Goal: Task Accomplishment & Management: Use online tool/utility

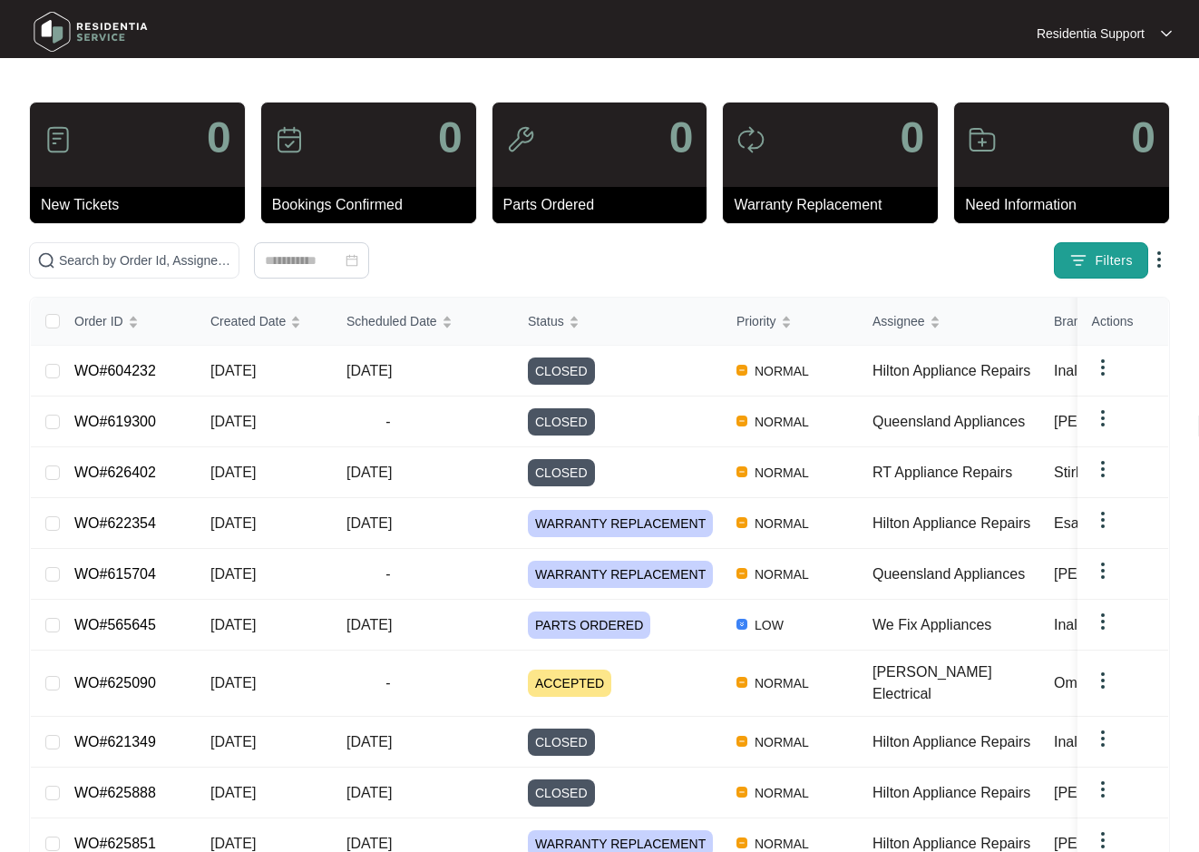
click at [1125, 261] on span "Filters" at bounding box center [1114, 260] width 38 height 19
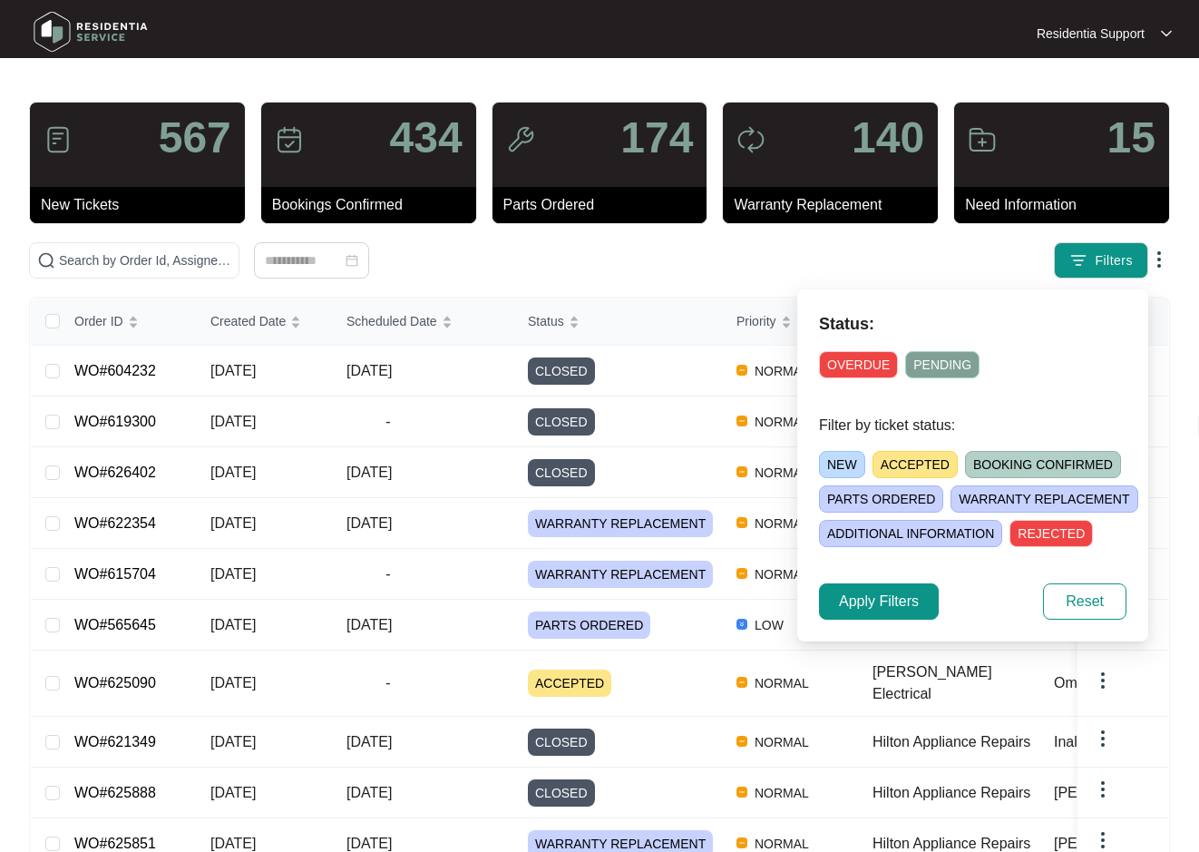
click at [864, 356] on span "OVERDUE" at bounding box center [858, 364] width 79 height 27
click at [894, 590] on span "Apply Filters" at bounding box center [879, 601] width 80 height 22
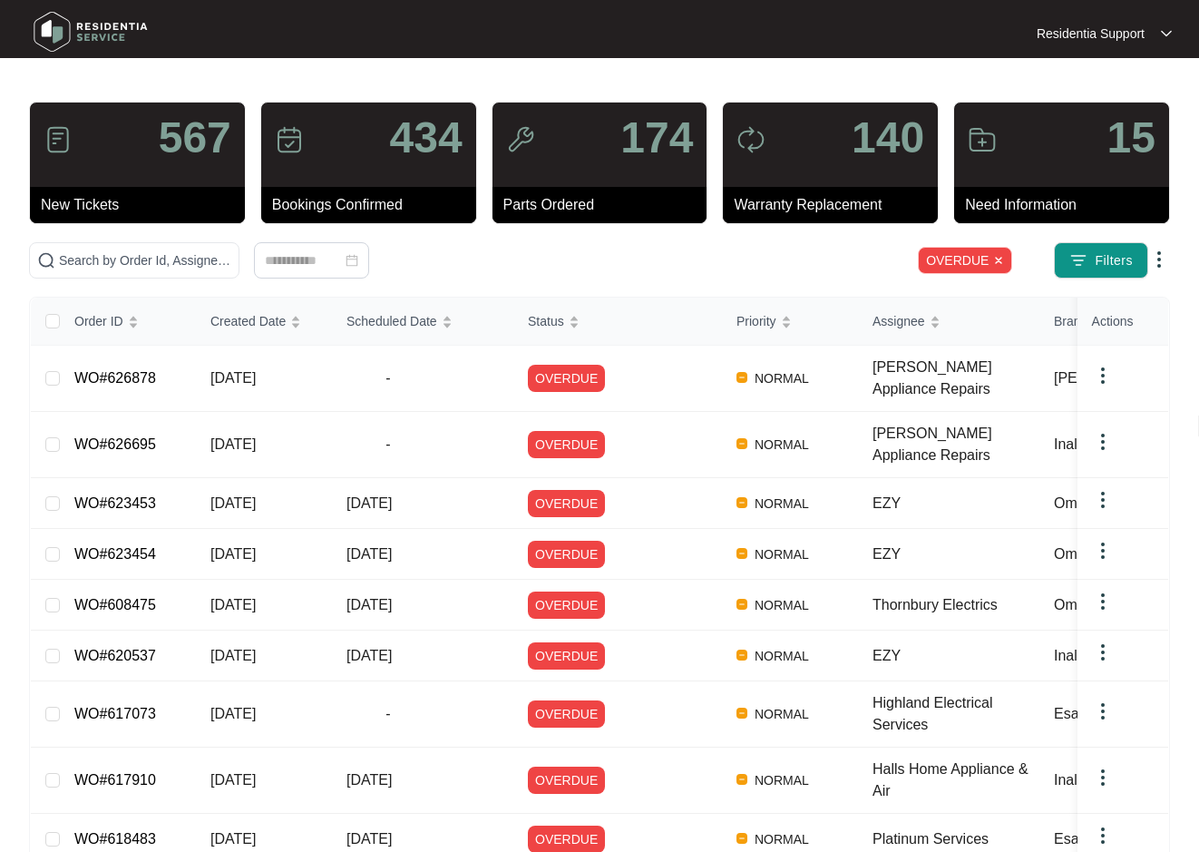
click at [1155, 265] on img at bounding box center [1159, 259] width 22 height 22
click at [1069, 298] on span "Download Tickets CSV" at bounding box center [1075, 295] width 161 height 20
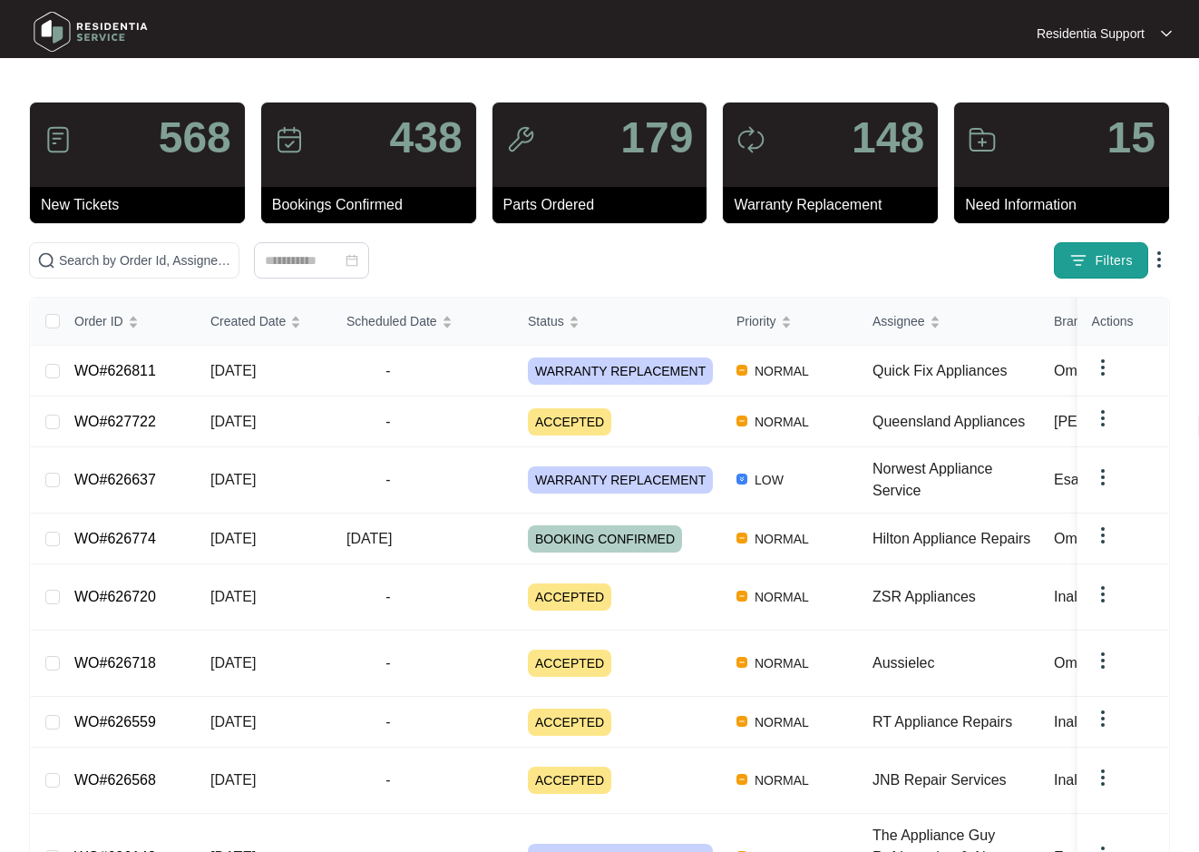
click at [1106, 258] on span "Filters" at bounding box center [1114, 260] width 38 height 19
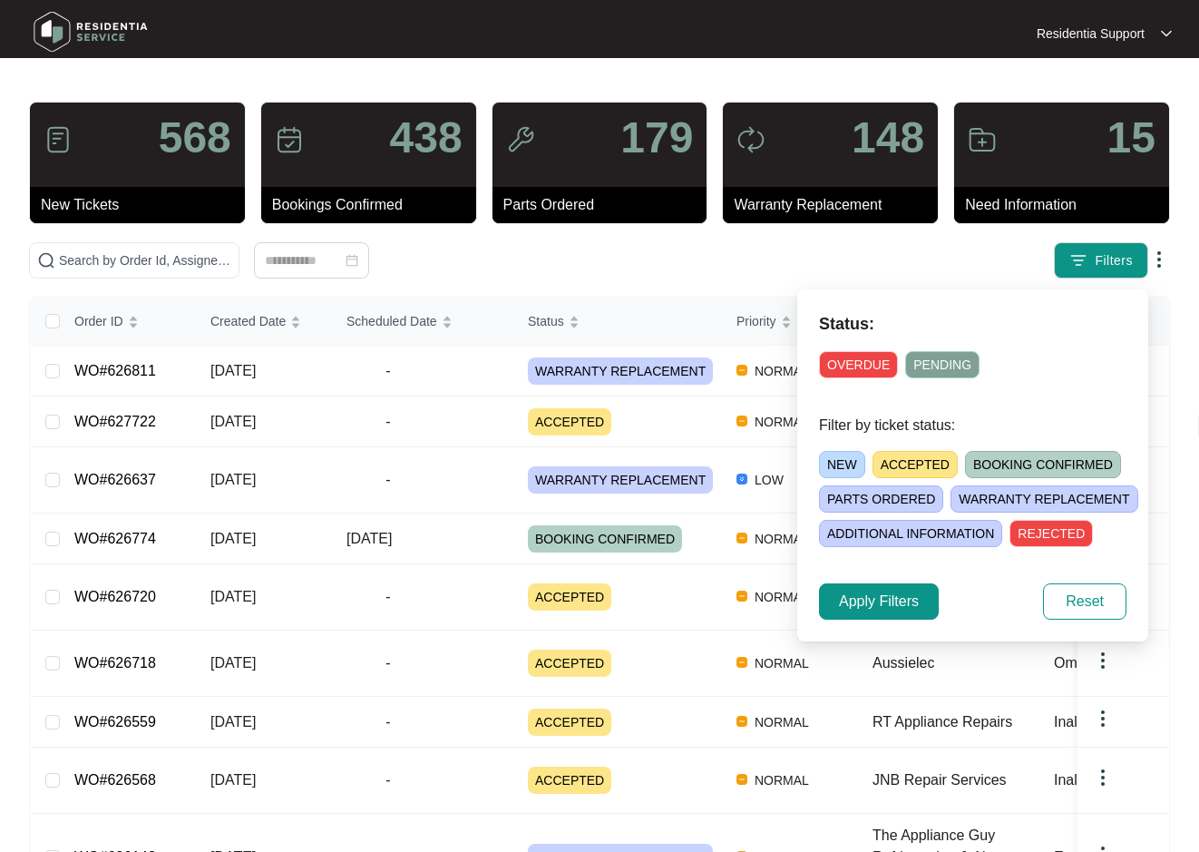
click at [851, 355] on span "OVERDUE" at bounding box center [858, 364] width 79 height 27
click at [892, 600] on span "Apply Filters" at bounding box center [879, 601] width 80 height 22
